Goal: Find specific page/section

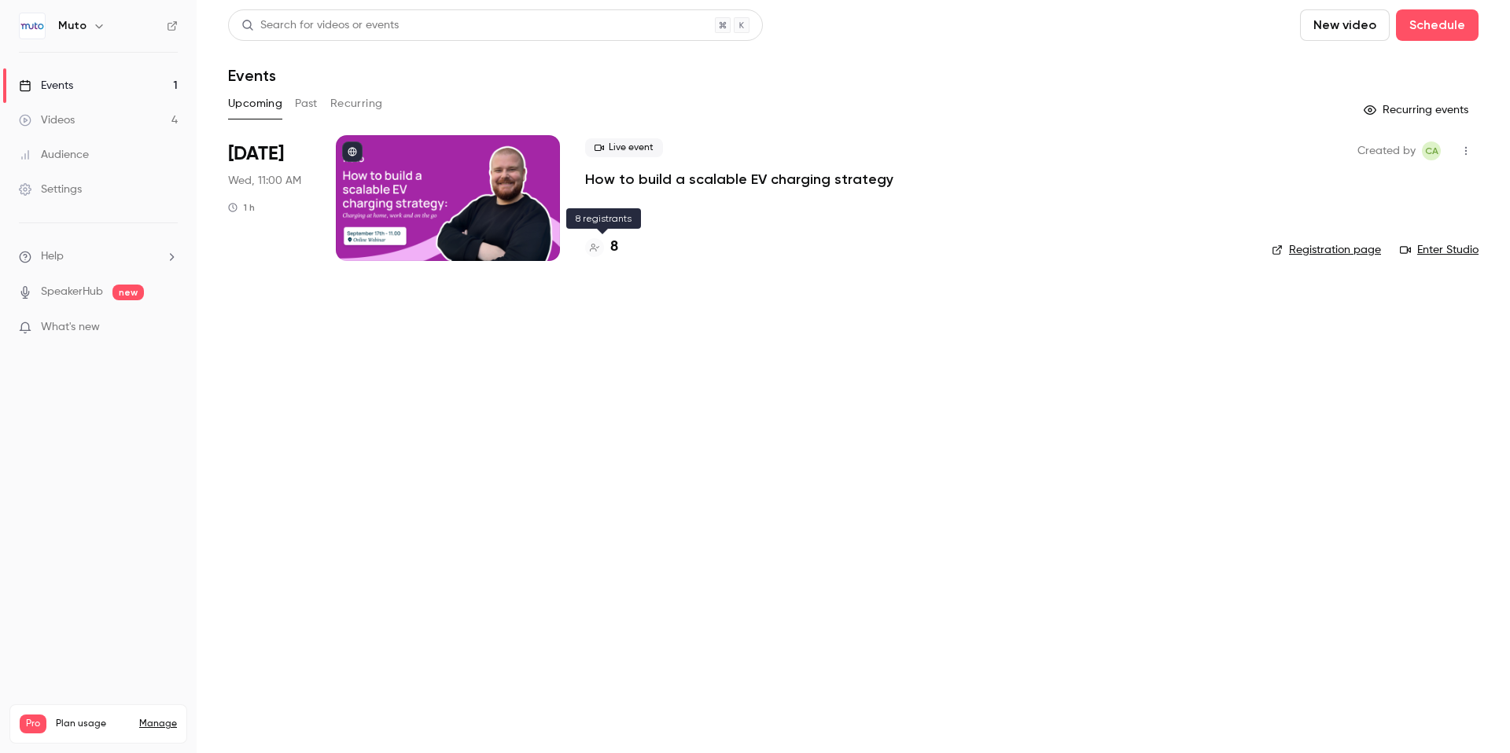
click at [614, 243] on h4 "8" at bounding box center [614, 247] width 8 height 21
